Goal: Transaction & Acquisition: Purchase product/service

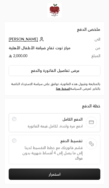
scroll to position [4, 0]
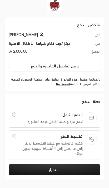
click at [82, 169] on button "استمرار" at bounding box center [55, 169] width 92 height 11
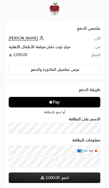
click at [91, 101] on span "Apple Logo" at bounding box center [55, 102] width 92 height 9
